Goal: Navigation & Orientation: Go to known website

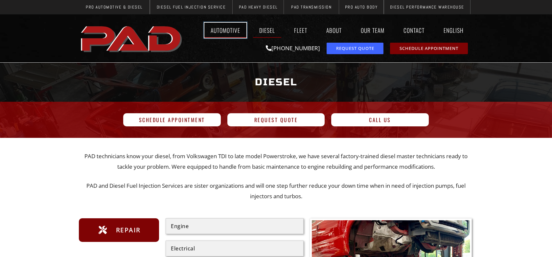
click at [222, 32] on link "Automotive" at bounding box center [226, 30] width 42 height 15
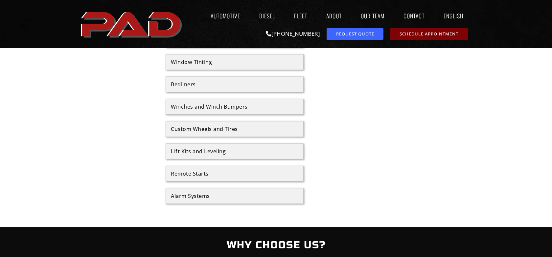
scroll to position [865, 0]
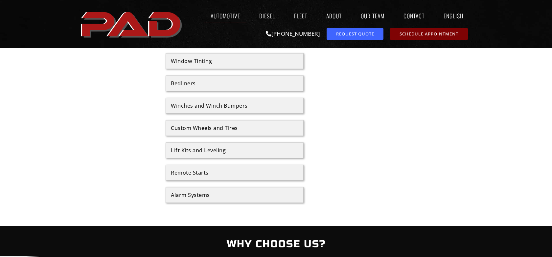
click at [209, 151] on div "Lift Kits and Leveling" at bounding box center [235, 150] width 128 height 5
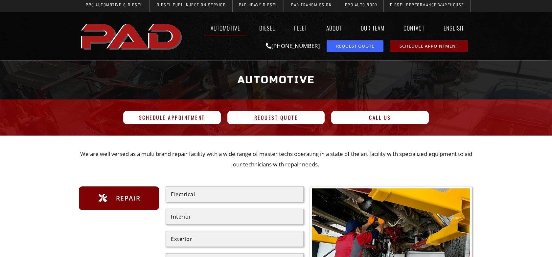
scroll to position [0, 0]
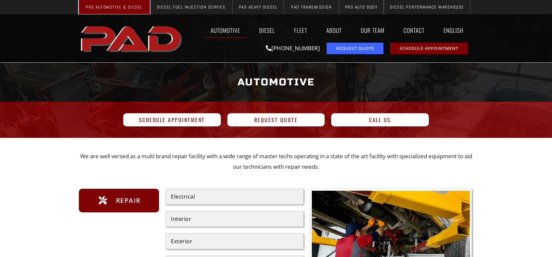
click at [130, 5] on span "Pro Automotive & Diesel" at bounding box center [114, 7] width 57 height 4
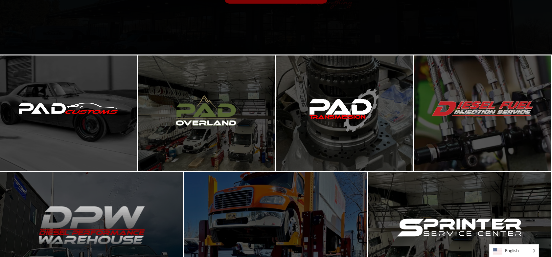
scroll to position [114, 0]
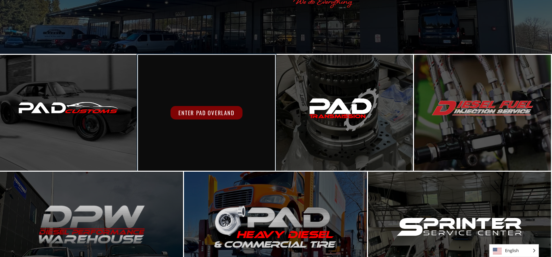
click at [203, 114] on span "Enter PAD Overland" at bounding box center [207, 112] width 72 height 13
